Goal: Task Accomplishment & Management: Complete application form

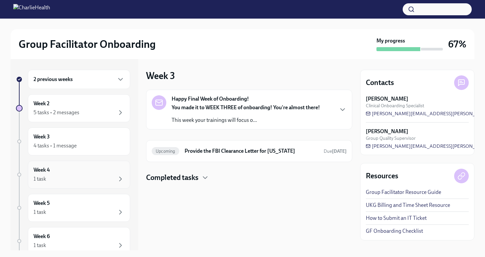
click at [76, 173] on div "Week 4 1 task" at bounding box center [79, 174] width 91 height 17
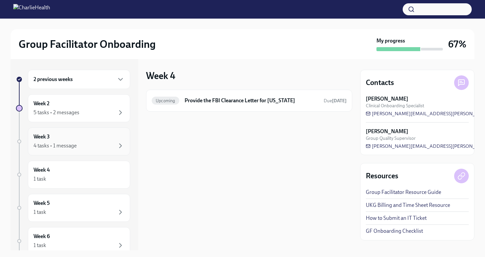
click at [84, 140] on div "Week 3 4 tasks • 1 message" at bounding box center [79, 141] width 91 height 17
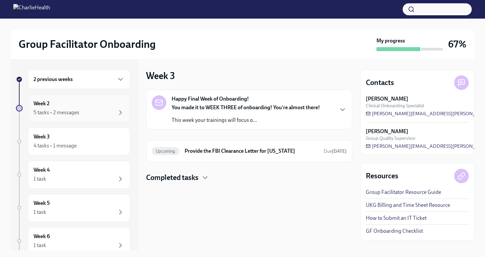
click at [88, 105] on div "Week 2 5 tasks • 2 messages" at bounding box center [79, 108] width 91 height 17
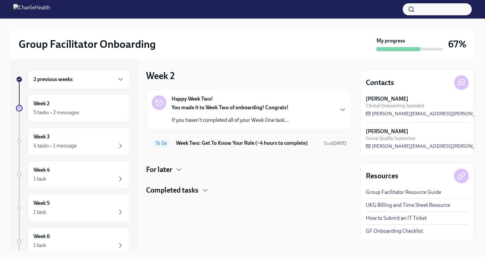
click at [231, 142] on h6 "Week Two: Get To Know Your Role (~4 hours to complete)" at bounding box center [247, 142] width 142 height 7
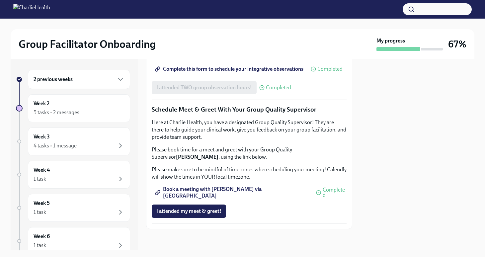
scroll to position [642, 0]
click at [247, 194] on span "Book a meeting with [PERSON_NAME] via [GEOGRAPHIC_DATA]" at bounding box center [232, 192] width 152 height 7
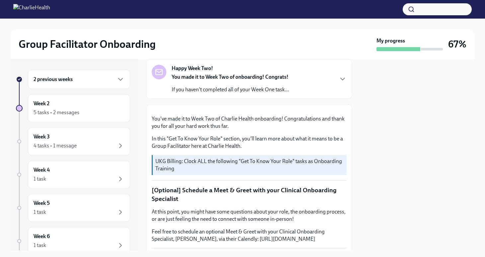
scroll to position [0, 0]
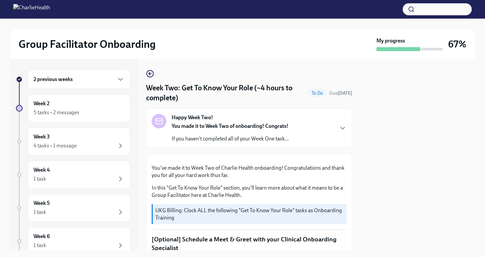
click at [67, 46] on h2 "Group Facilitator Onboarding" at bounding box center [87, 43] width 137 height 13
click at [69, 132] on div "Week 3 4 tasks • 1 message" at bounding box center [79, 141] width 102 height 28
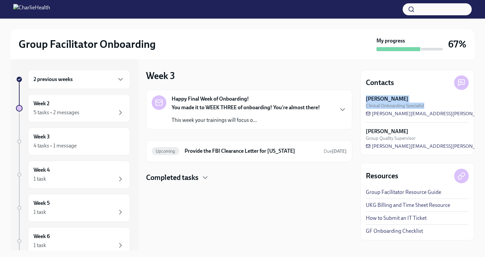
drag, startPoint x: 430, startPoint y: 104, endPoint x: 366, endPoint y: 98, distance: 64.7
click at [366, 98] on div "[PERSON_NAME] Clinical Onboarding Specialist" at bounding box center [417, 102] width 103 height 14
copy div "[PERSON_NAME] Clinical Onboarding Specialist"
click at [395, 205] on link "UKG Billing and Time Sheet Resource" at bounding box center [408, 204] width 84 height 7
click at [74, 108] on div "5 tasks • 2 messages" at bounding box center [79, 112] width 91 height 8
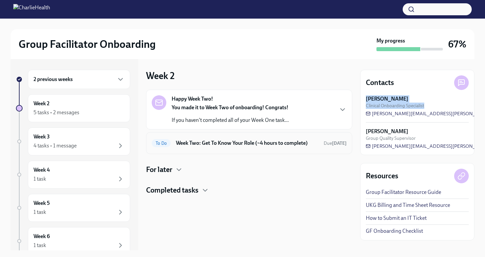
click at [208, 143] on h6 "Week Two: Get To Know Your Role (~4 hours to complete)" at bounding box center [247, 142] width 142 height 7
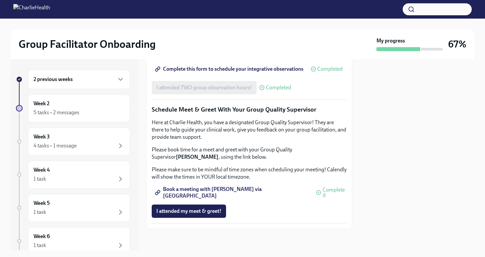
scroll to position [644, 0]
click at [78, 105] on div "Week 2 5 tasks • 2 messages" at bounding box center [79, 108] width 91 height 17
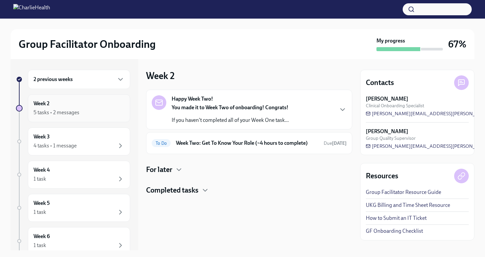
click at [80, 107] on div "Week 2 5 tasks • 2 messages" at bounding box center [79, 108] width 91 height 17
click at [102, 79] on div "2 previous weeks" at bounding box center [79, 79] width 91 height 8
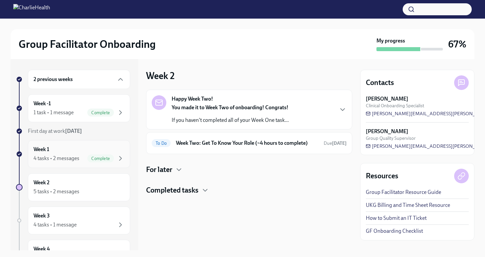
click at [72, 155] on div "4 tasks • 2 messages" at bounding box center [57, 158] width 46 height 7
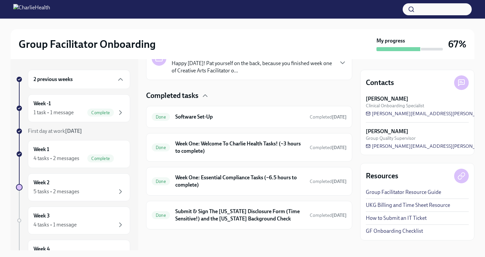
scroll to position [169, 0]
click at [261, 152] on h6 "Week One: Welcome To Charlie Health Tasks! (~3 hours to complete)" at bounding box center [239, 147] width 129 height 15
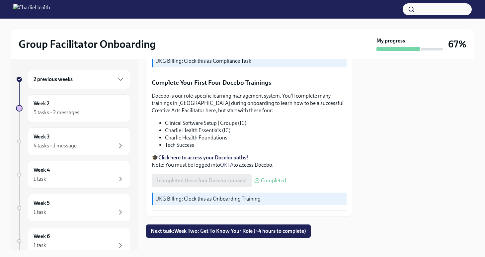
scroll to position [854, 0]
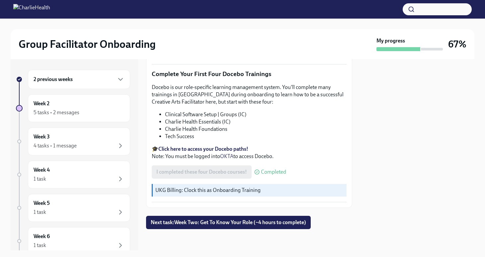
click at [71, 77] on h6 "2 previous weeks" at bounding box center [53, 79] width 39 height 7
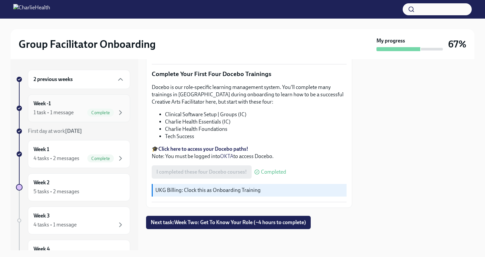
click at [62, 107] on div "Week -1 1 task • 1 message Complete" at bounding box center [79, 108] width 91 height 17
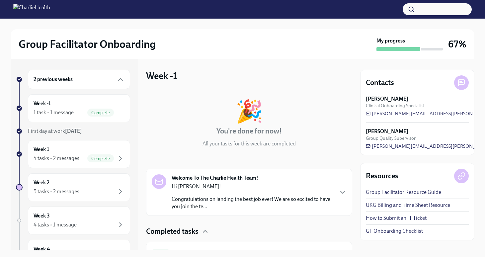
scroll to position [35, 0]
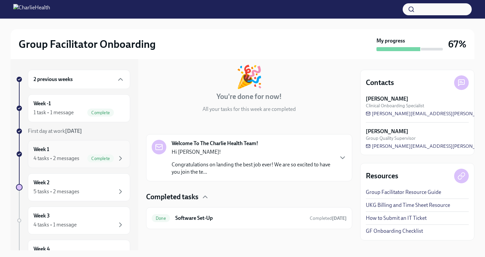
click at [59, 148] on div "Week 1 4 tasks • 2 messages Complete" at bounding box center [79, 154] width 91 height 17
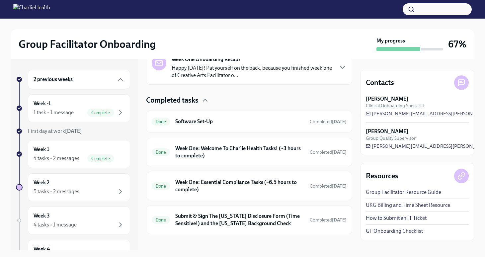
scroll to position [169, 0]
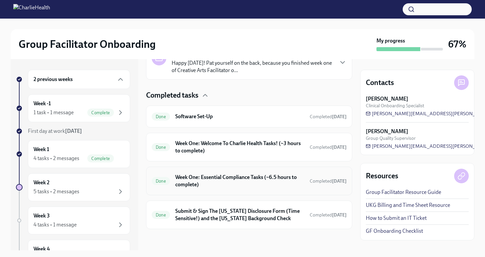
click at [239, 187] on h6 "Week One: Essential Compliance Tasks (~6.5 hours to complete)" at bounding box center [239, 181] width 129 height 15
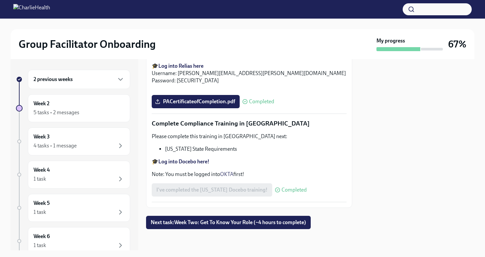
scroll to position [1454, 0]
click at [82, 101] on div "Week 2 5 tasks • 2 messages" at bounding box center [79, 108] width 91 height 17
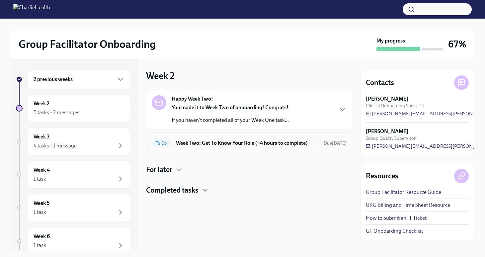
click at [218, 144] on h6 "Week Two: Get To Know Your Role (~4 hours to complete)" at bounding box center [247, 142] width 142 height 7
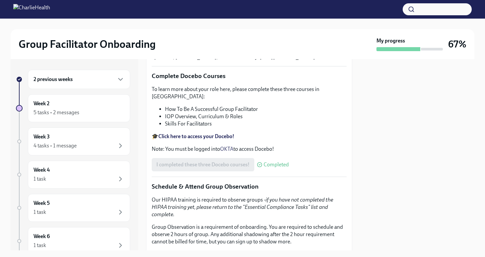
scroll to position [259, 0]
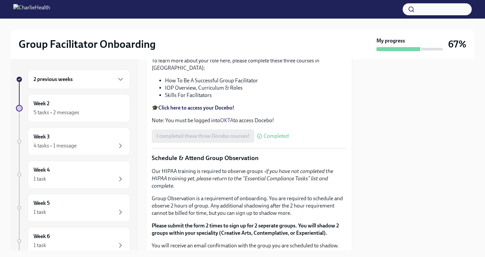
drag, startPoint x: 249, startPoint y: 183, endPoint x: 149, endPoint y: 183, distance: 100.2
click at [149, 183] on div "You've made it to Week Two of Charlie Health onboarding! Congratulations and th…" at bounding box center [249, 180] width 206 height 573
copy p "[URL][DOMAIN_NAME]"
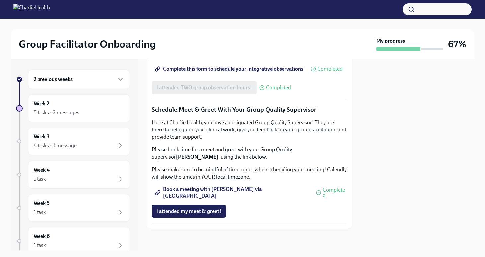
scroll to position [558, 0]
click at [200, 72] on span "Complete this form to schedule your integrative observations" at bounding box center [229, 69] width 147 height 7
click at [184, 211] on span "I attended my meet & greet!" at bounding box center [188, 211] width 65 height 7
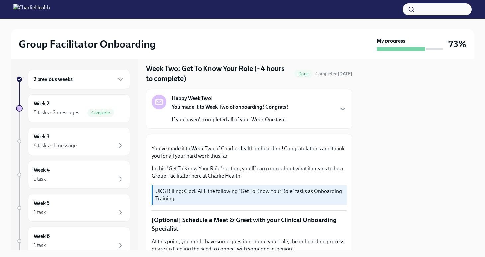
scroll to position [0, 0]
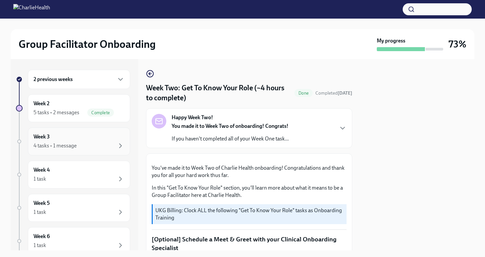
click at [95, 138] on div "Week 3 4 tasks • 1 message" at bounding box center [79, 141] width 91 height 17
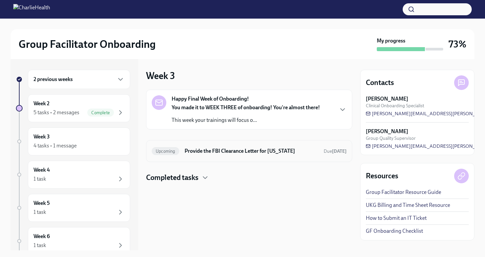
click at [238, 154] on h6 "Provide the FBI Clearance Letter for [US_STATE]" at bounding box center [251, 150] width 134 height 7
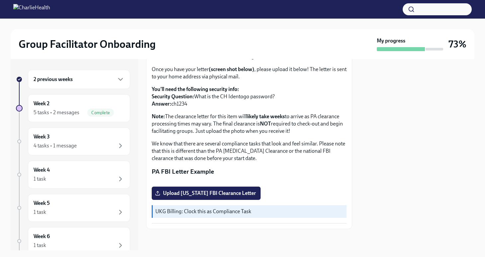
scroll to position [133, 0]
